Goal: Navigation & Orientation: Find specific page/section

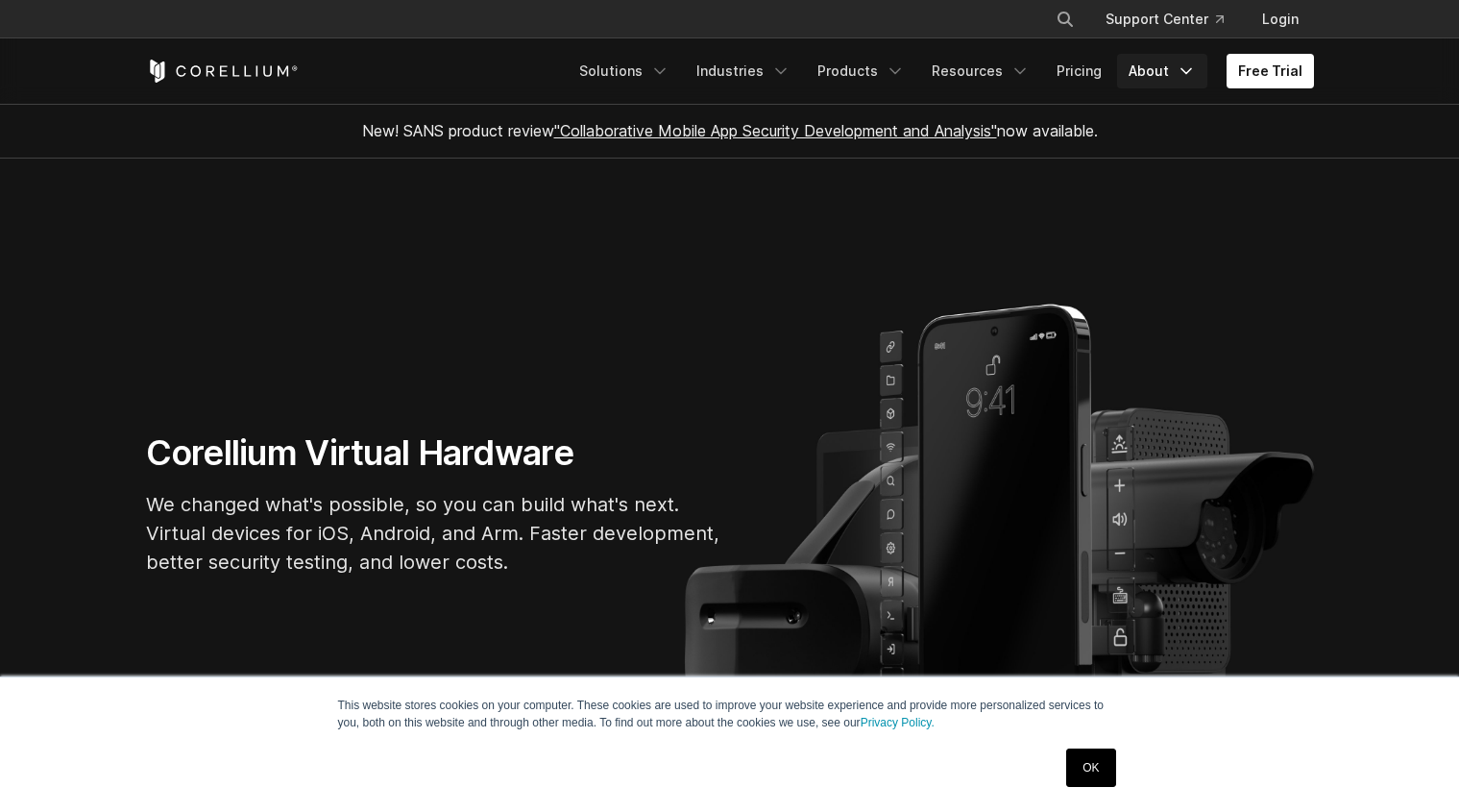
click at [1153, 71] on link "About" at bounding box center [1162, 70] width 91 height 34
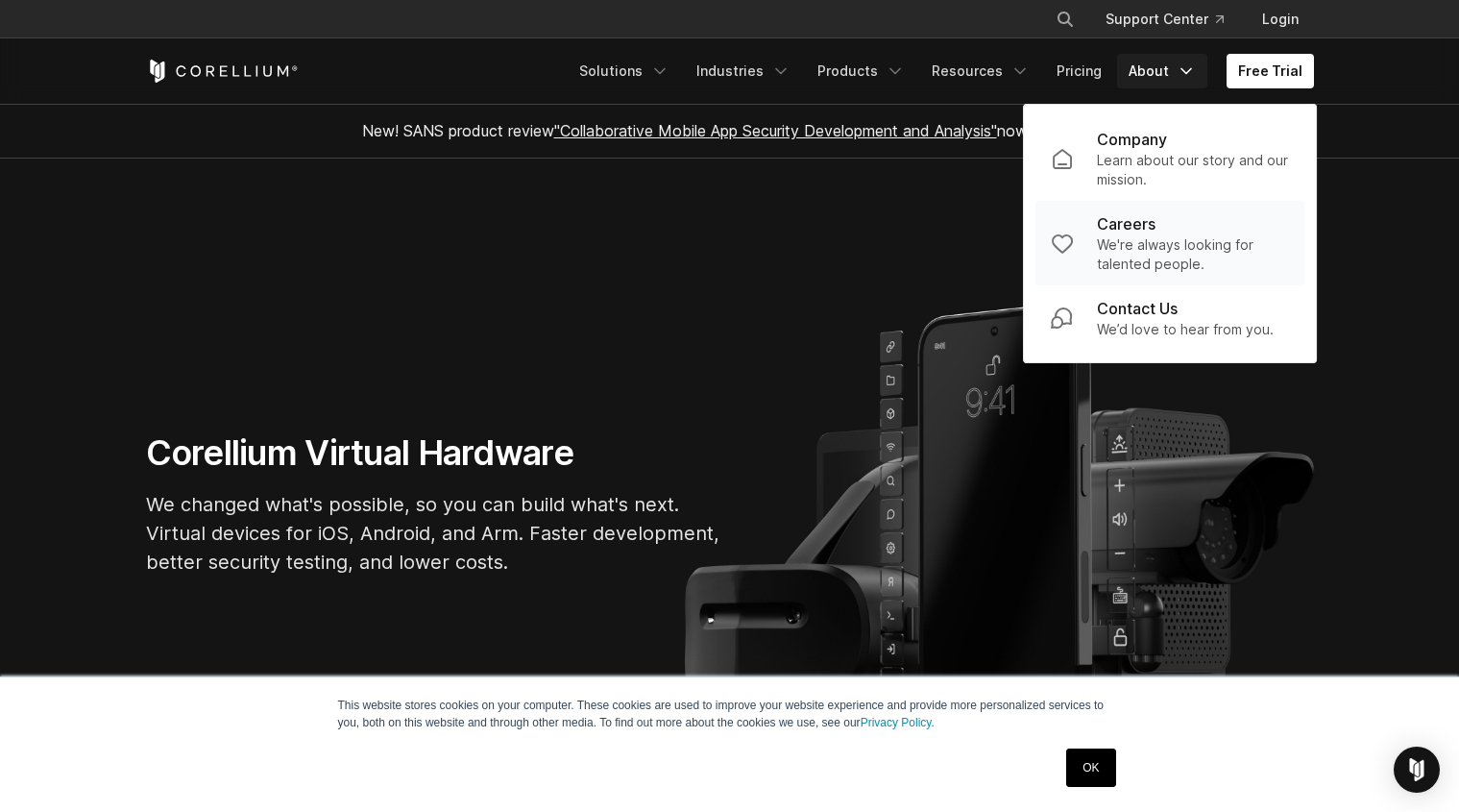
click at [1152, 223] on p "Careers" at bounding box center [1126, 224] width 59 height 23
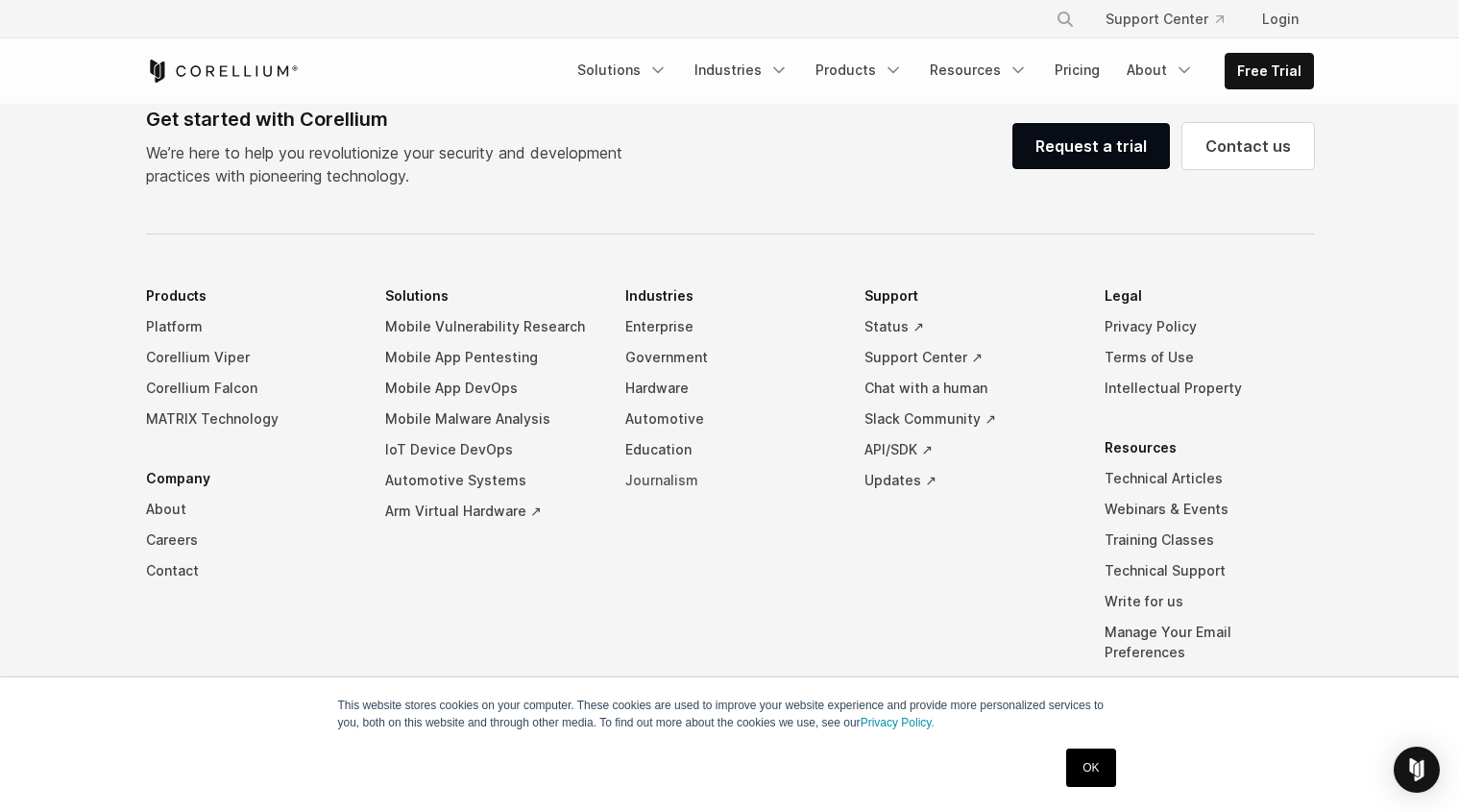
scroll to position [1825, 0]
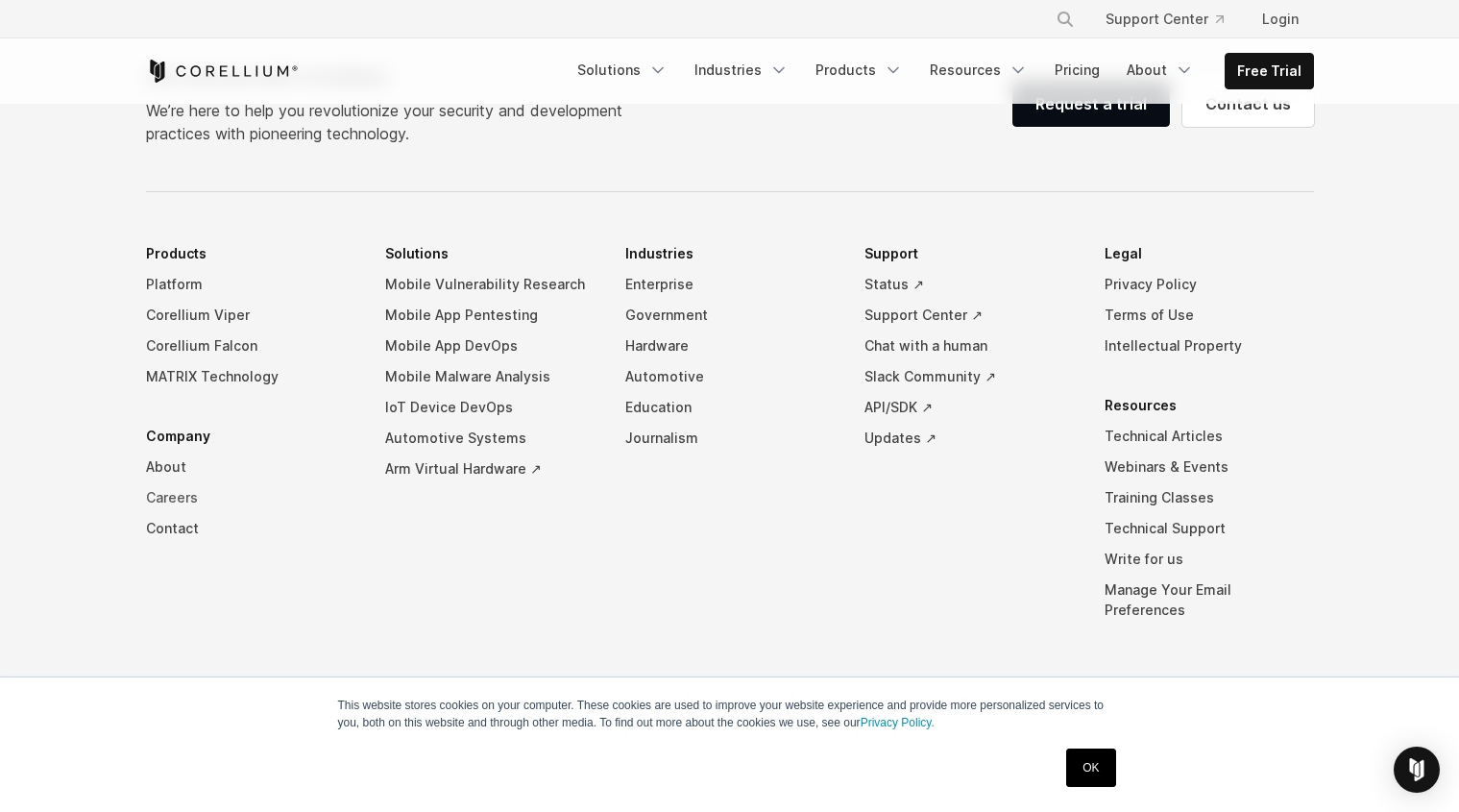
click at [189, 503] on link "Careers" at bounding box center [251, 497] width 210 height 30
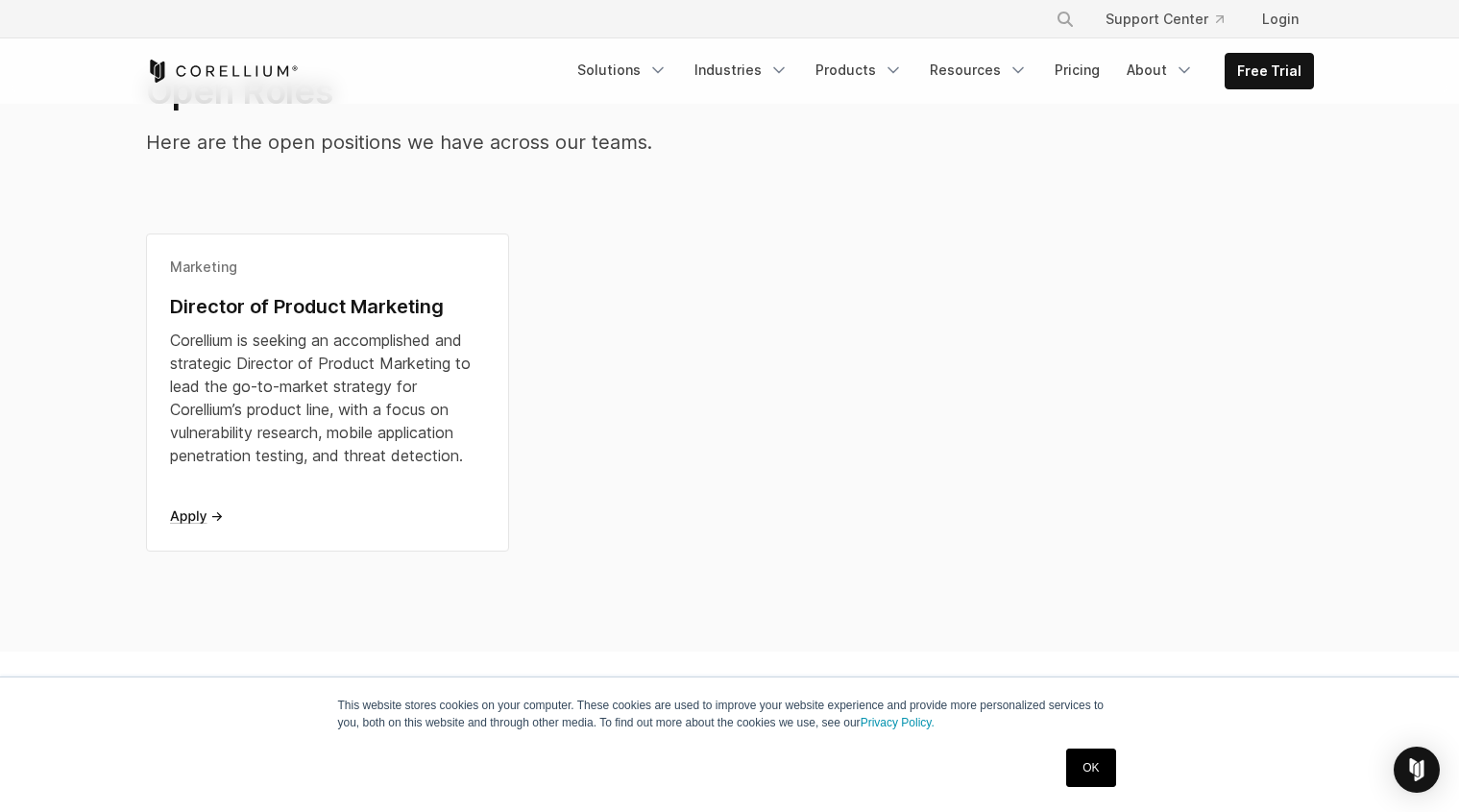
scroll to position [571, 0]
